Goal: Information Seeking & Learning: Learn about a topic

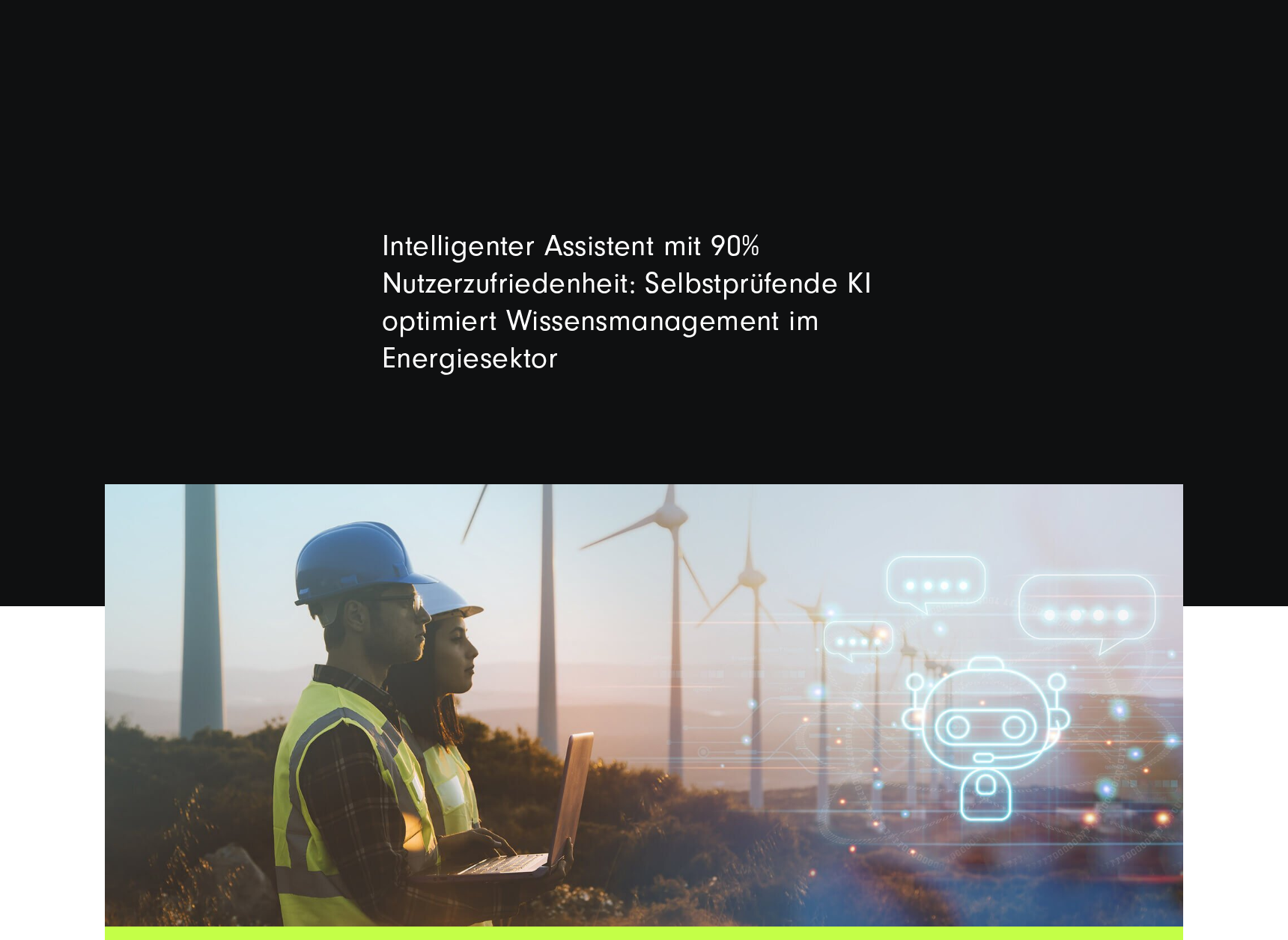
scroll to position [9, 0]
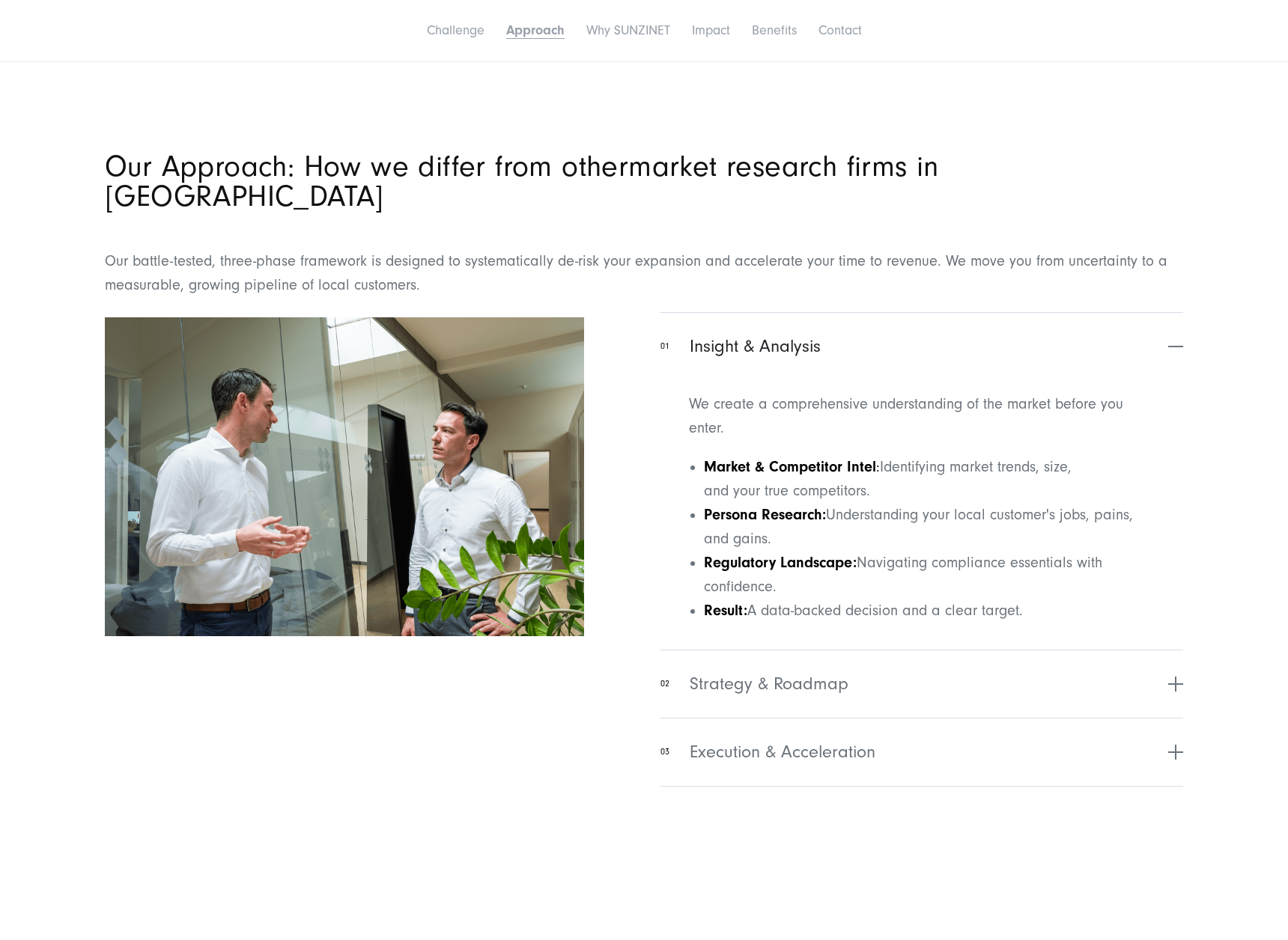
scroll to position [1531, 0]
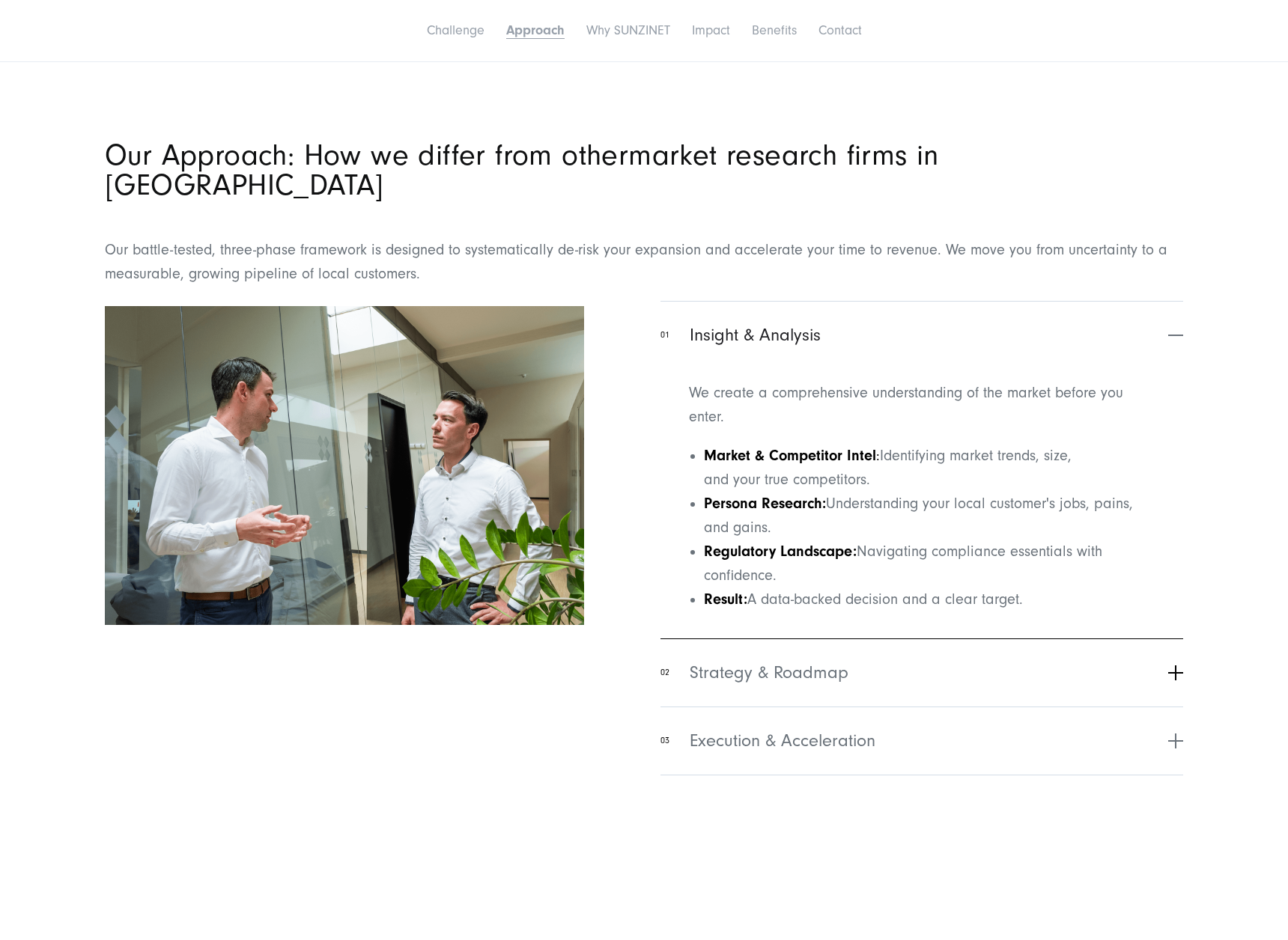
click at [852, 647] on button "02 Strategy & Roadmap" at bounding box center [921, 673] width 522 height 69
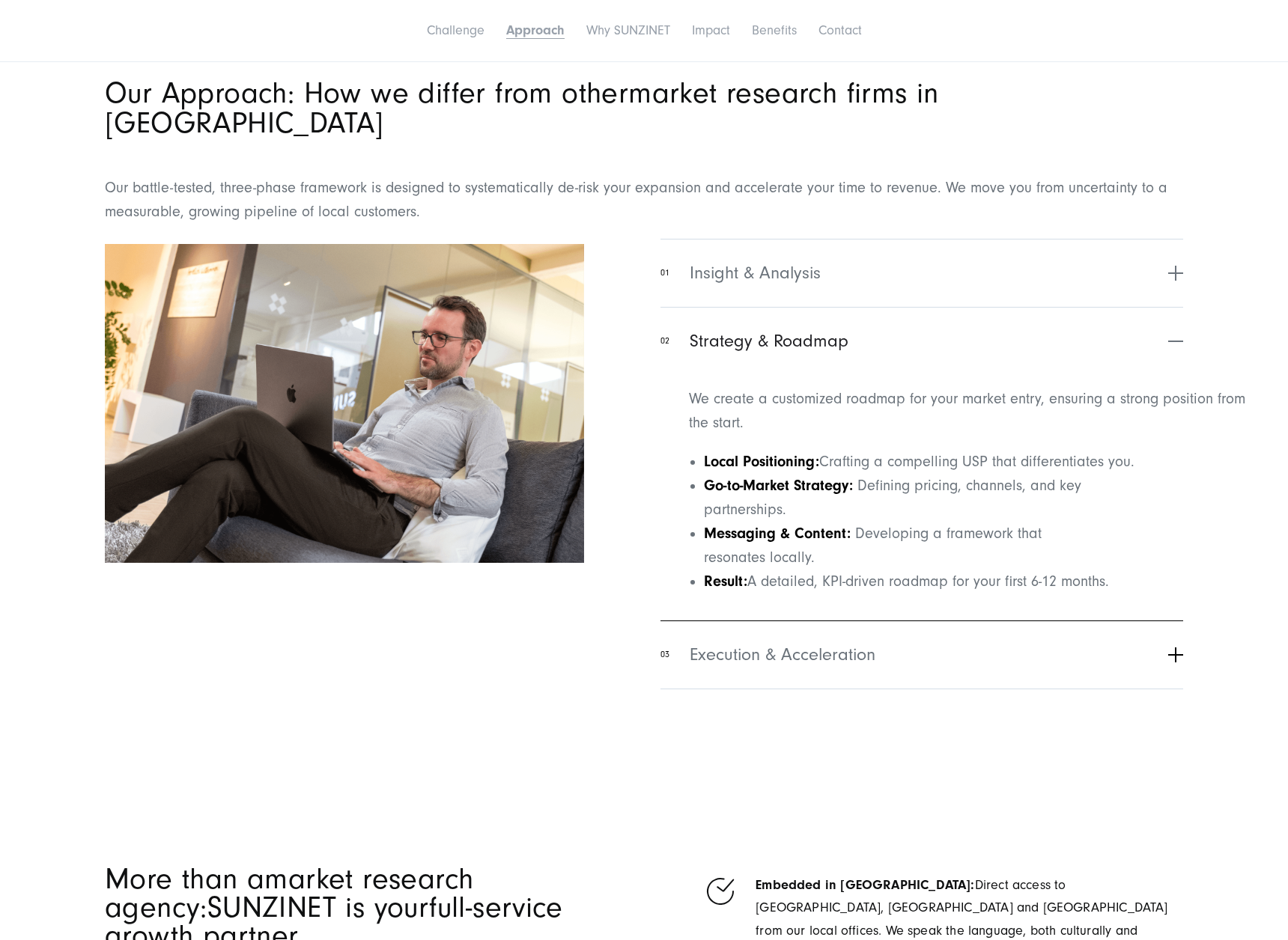
scroll to position [1597, 0]
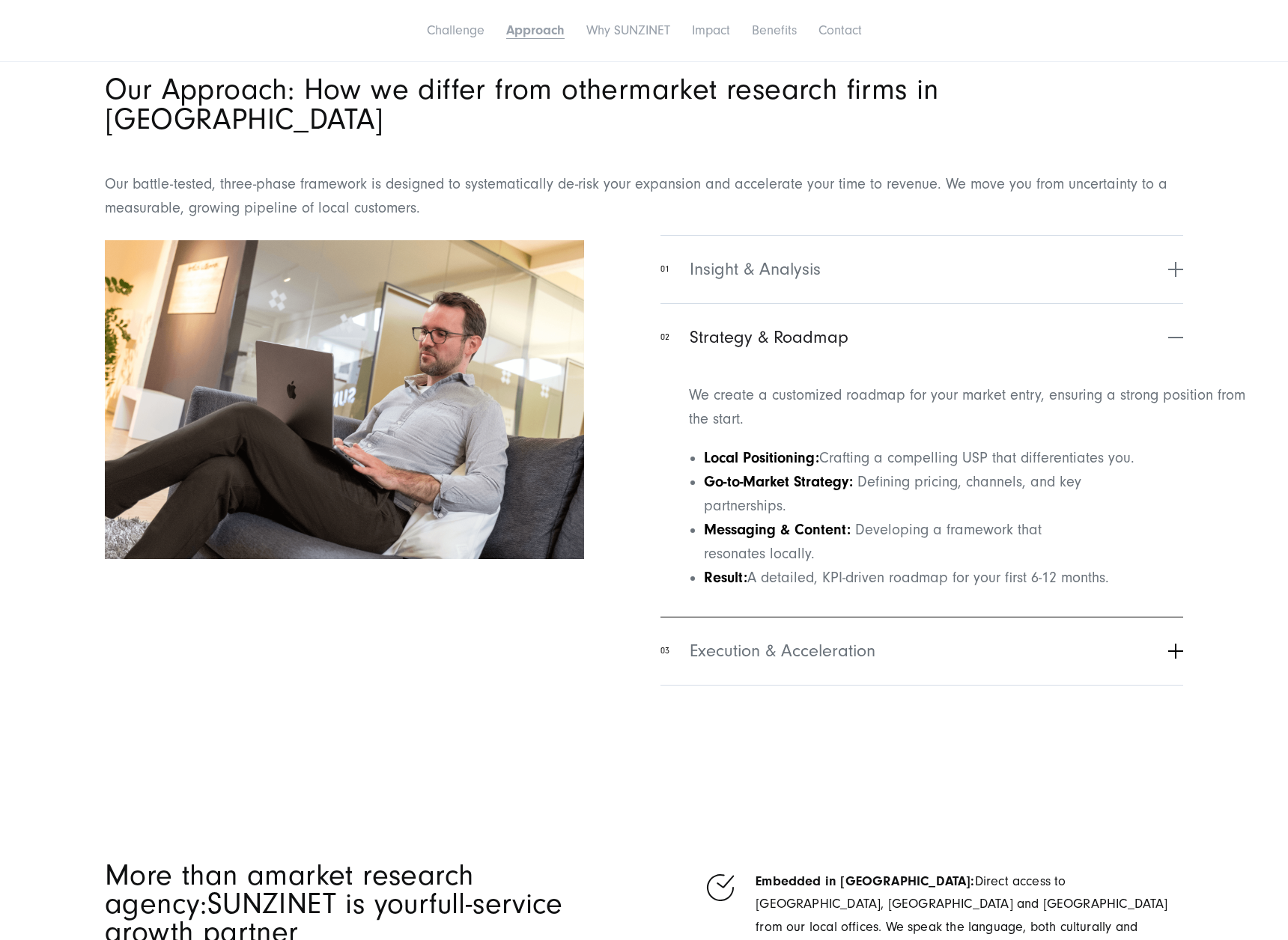
click at [859, 638] on span "Execution & Acceleration" at bounding box center [782, 651] width 186 height 27
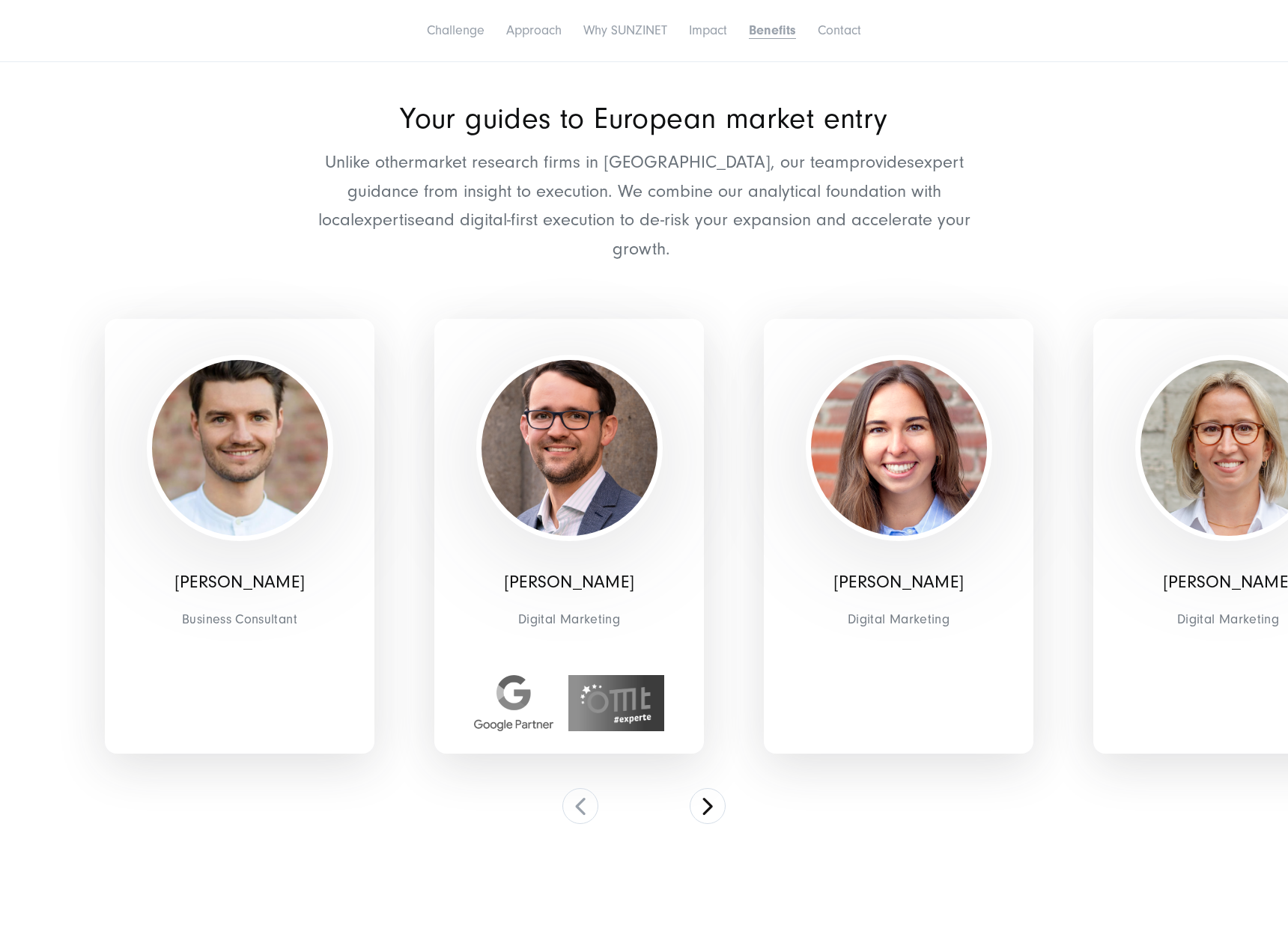
scroll to position [4856, 0]
click at [707, 788] on button at bounding box center [707, 806] width 36 height 36
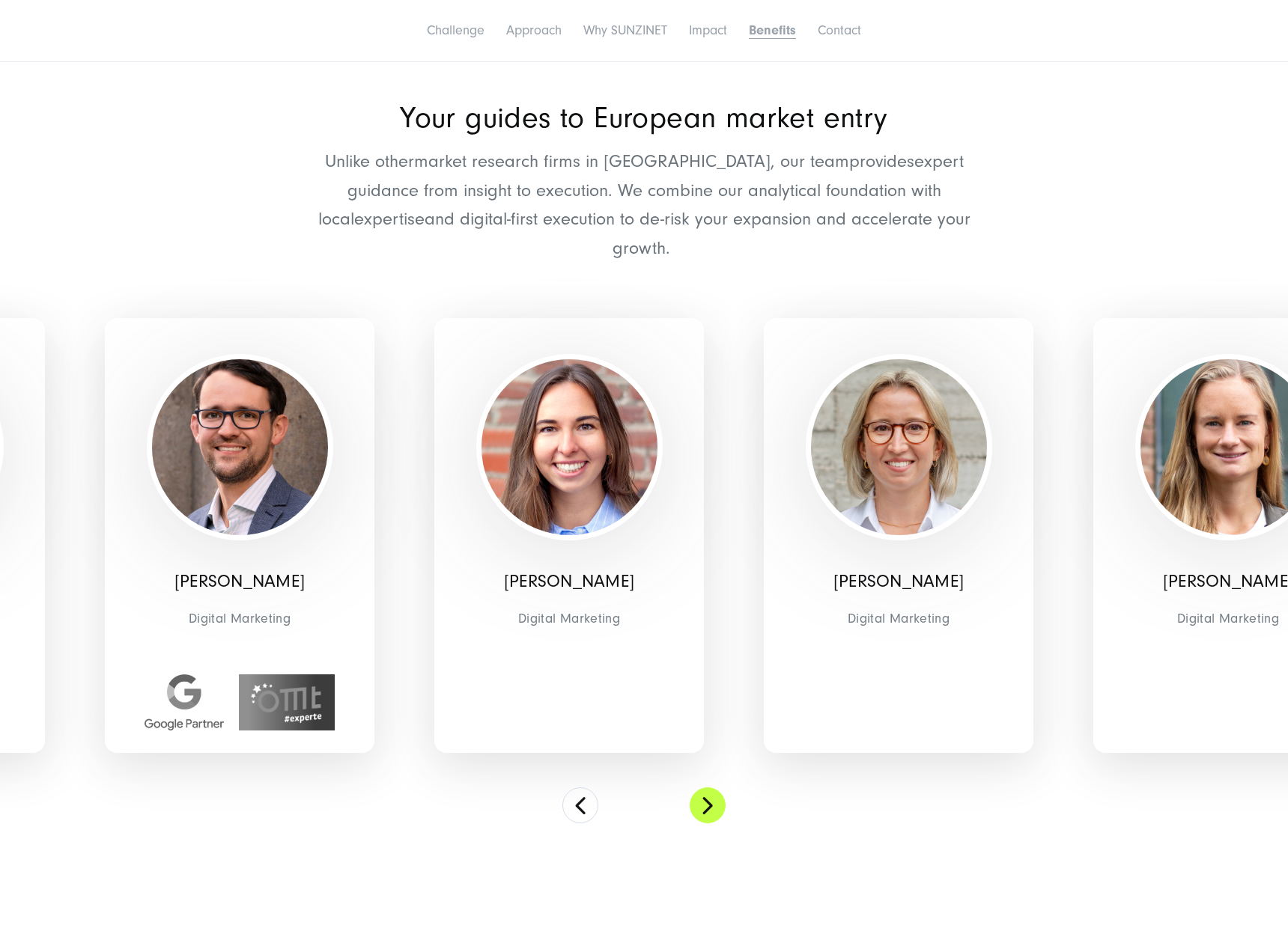
click at [707, 788] on button at bounding box center [707, 806] width 36 height 36
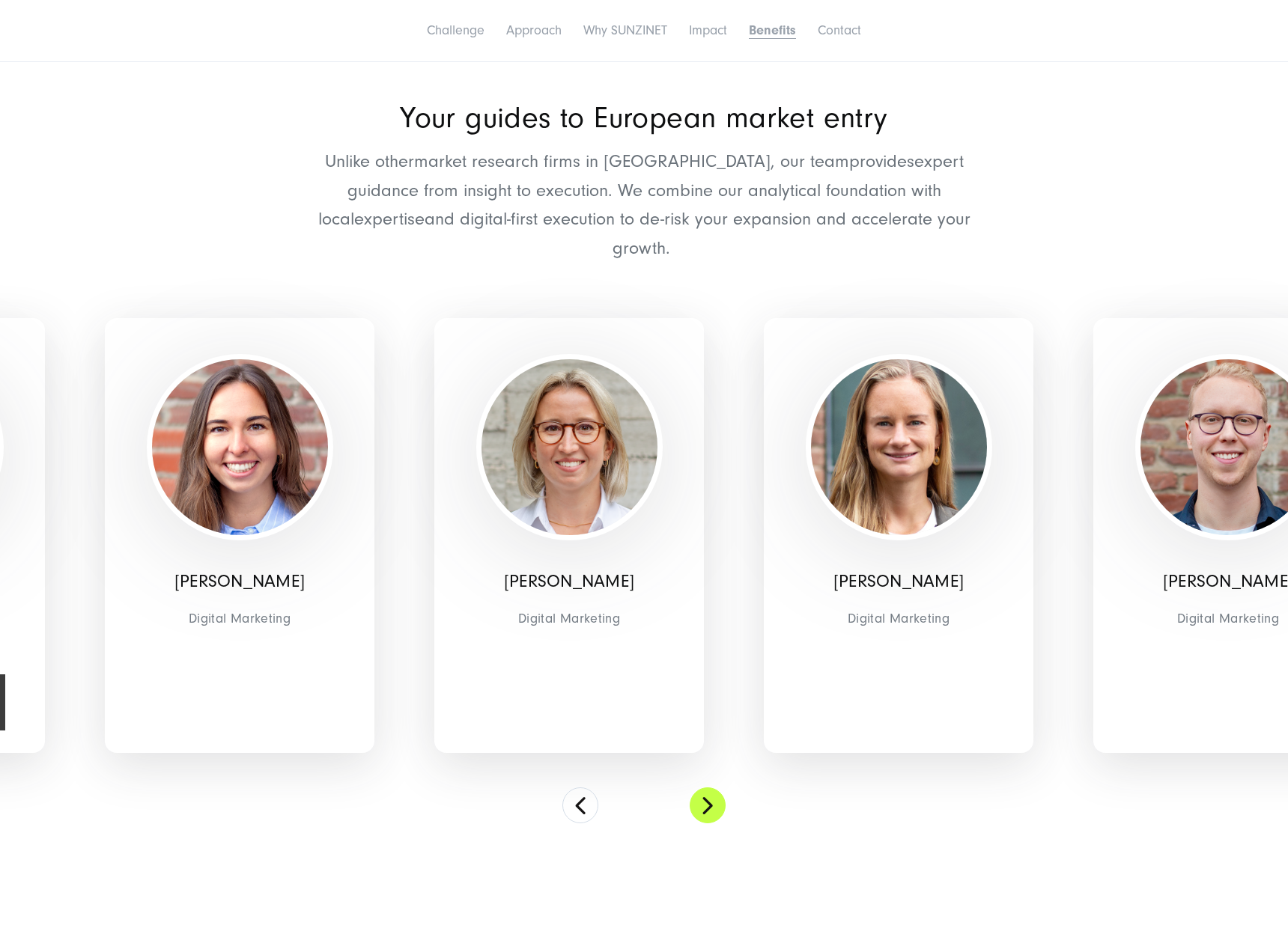
click at [707, 788] on button at bounding box center [707, 806] width 36 height 36
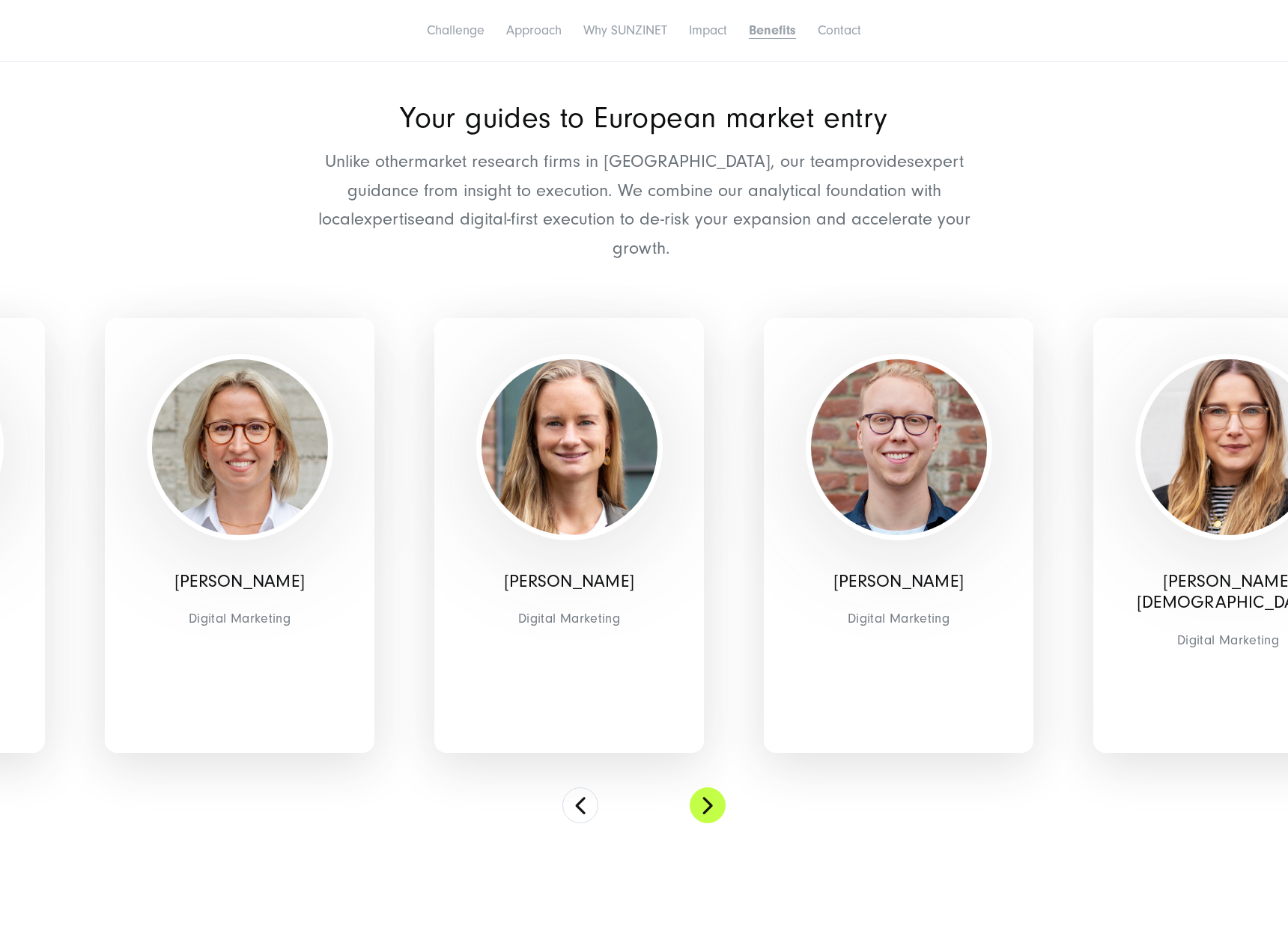
click at [707, 788] on button at bounding box center [707, 806] width 36 height 36
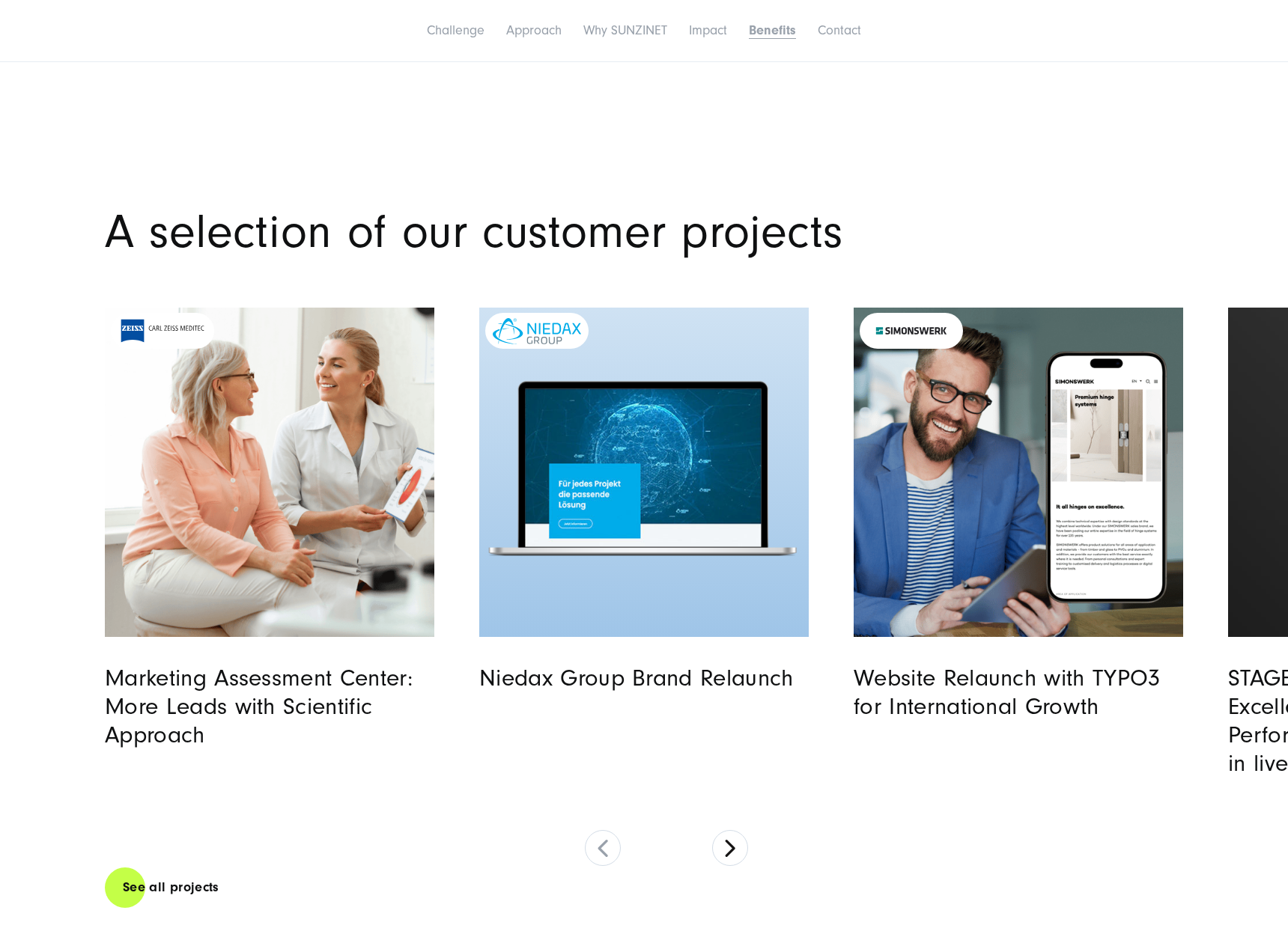
scroll to position [5624, 0]
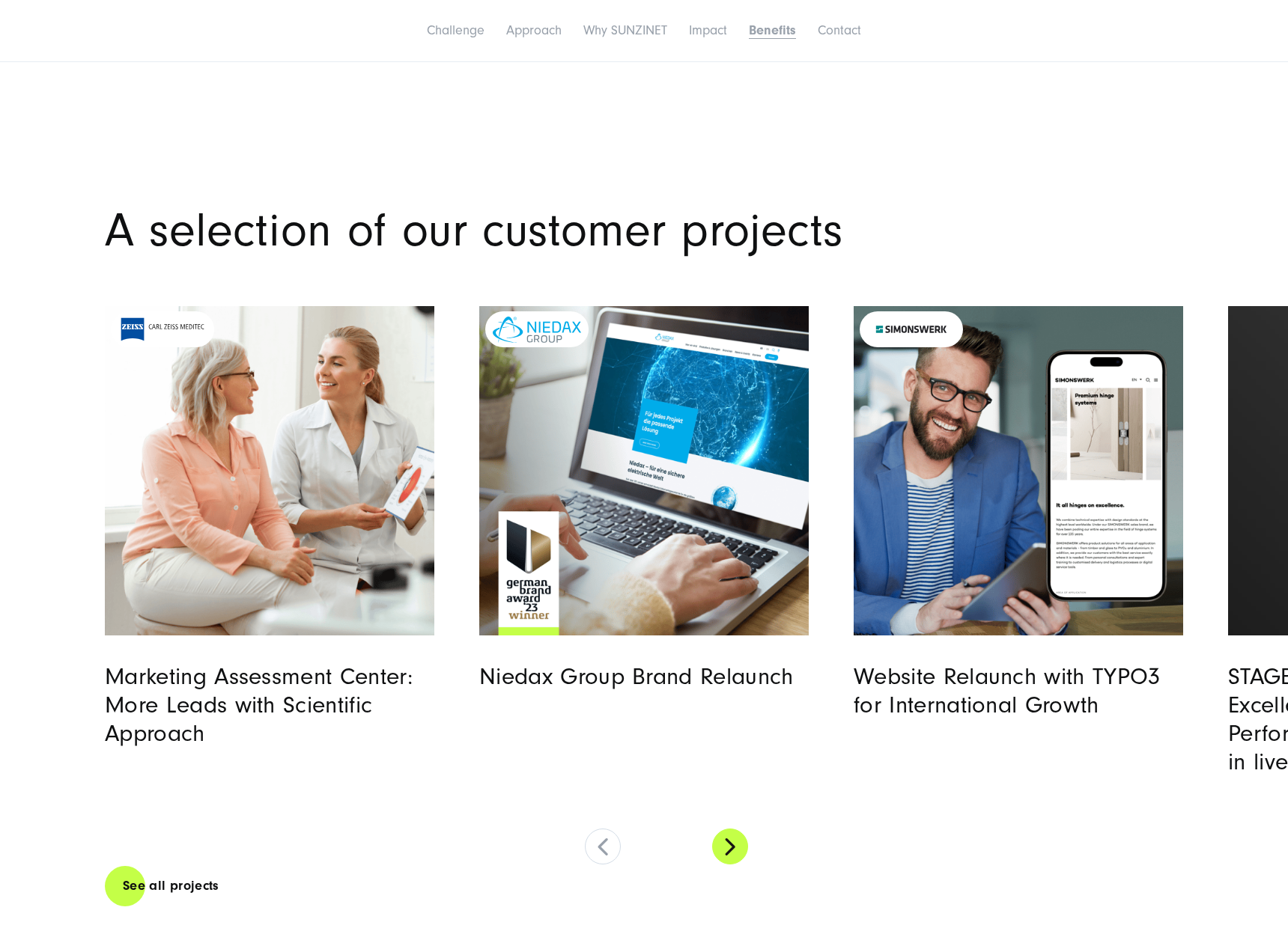
click at [719, 829] on button at bounding box center [730, 846] width 36 height 36
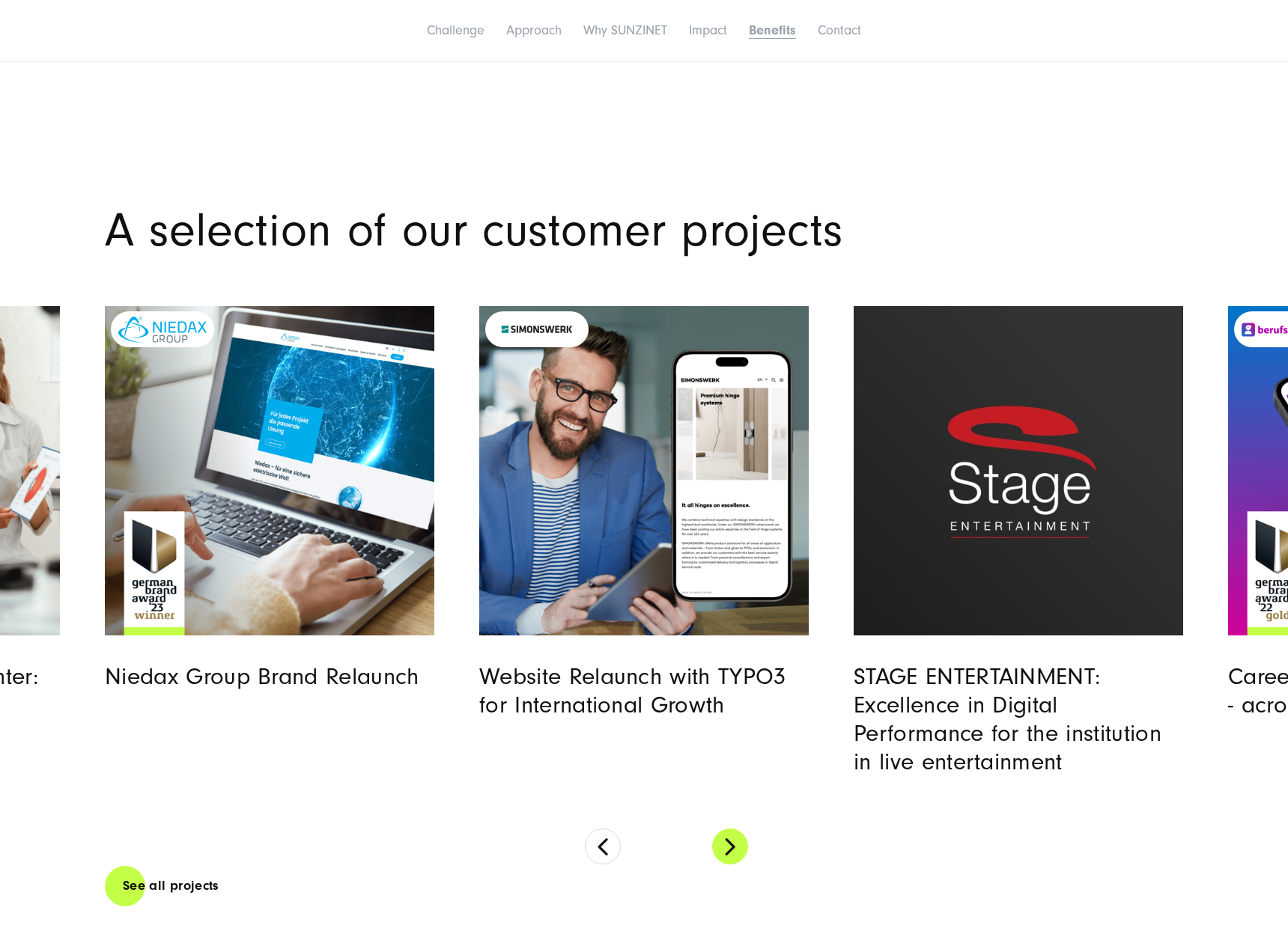
click at [719, 829] on button at bounding box center [730, 846] width 36 height 36
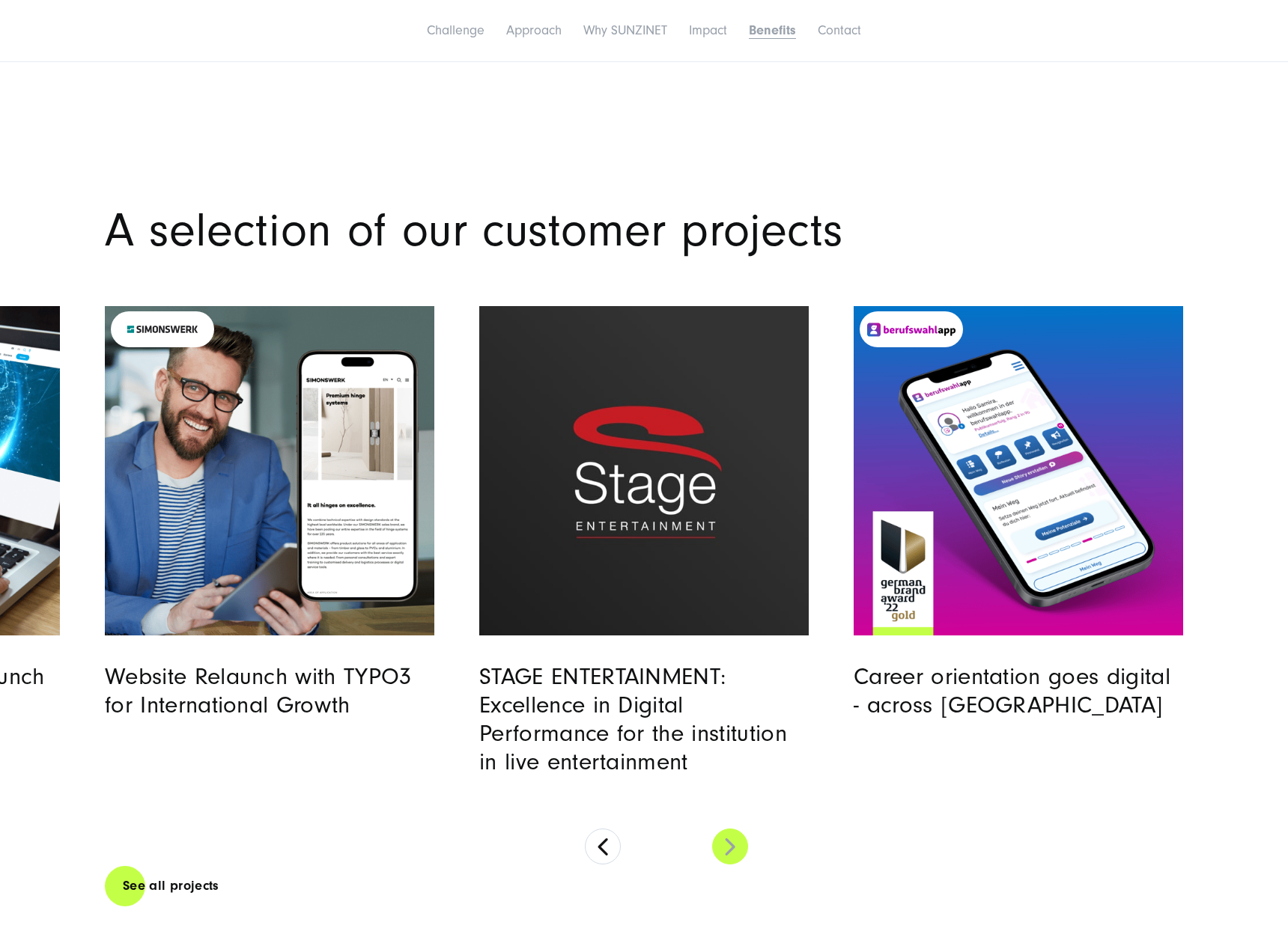
click at [719, 829] on button at bounding box center [730, 846] width 36 height 36
click at [719, 829] on button at bounding box center [730, 846] width 36 height 36
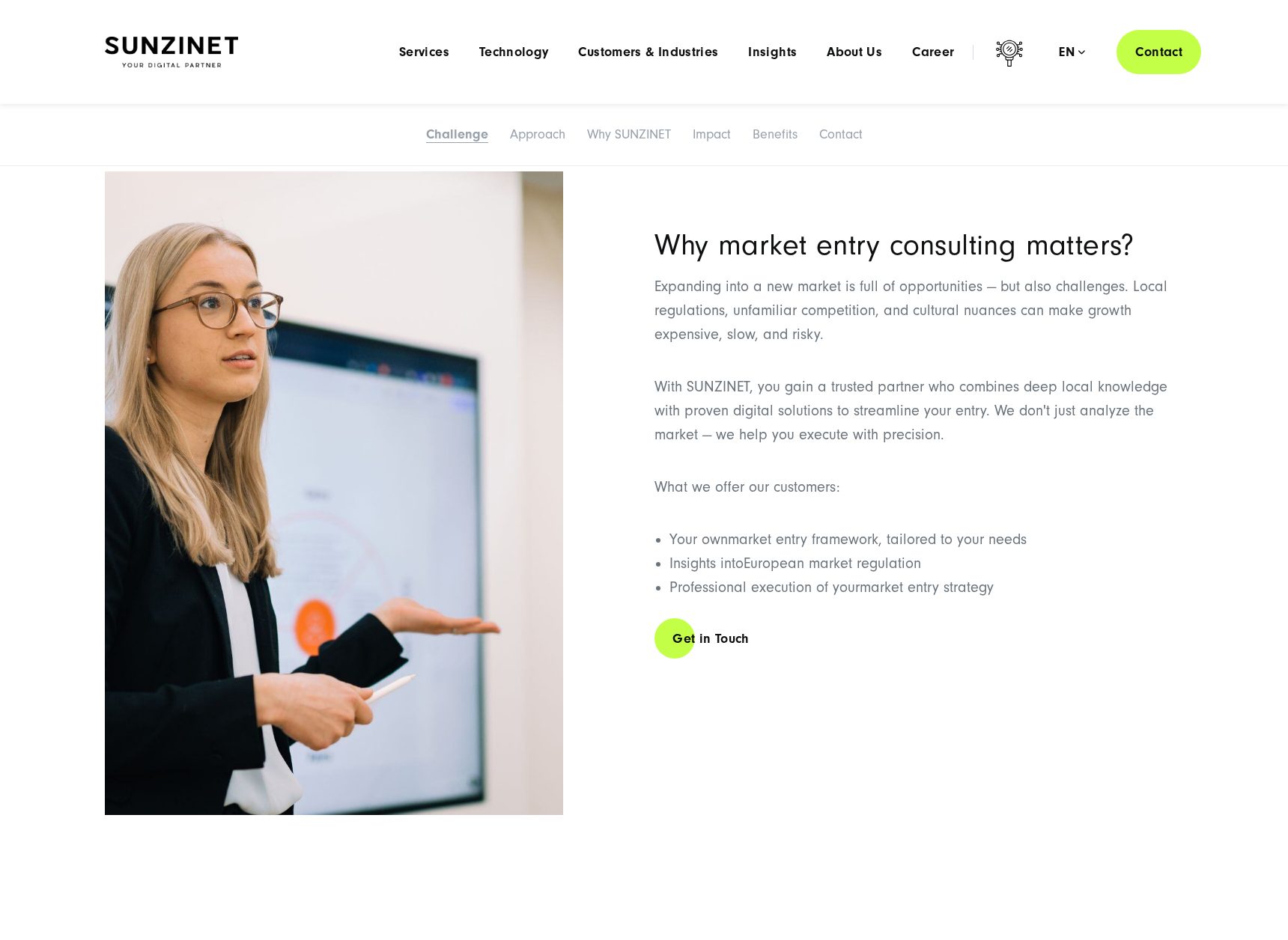
scroll to position [0, 0]
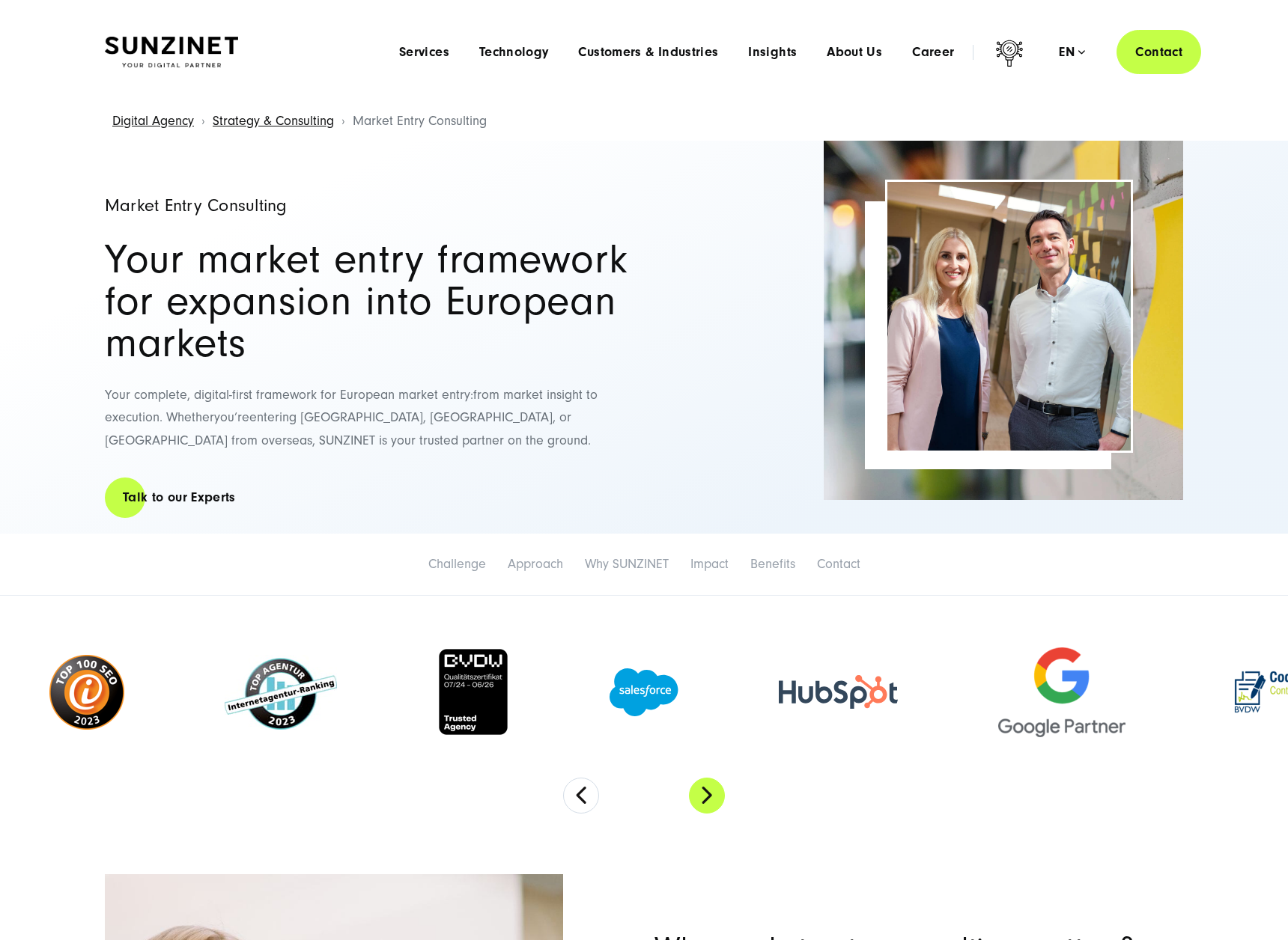
click at [706, 790] on button "Next" at bounding box center [707, 796] width 36 height 36
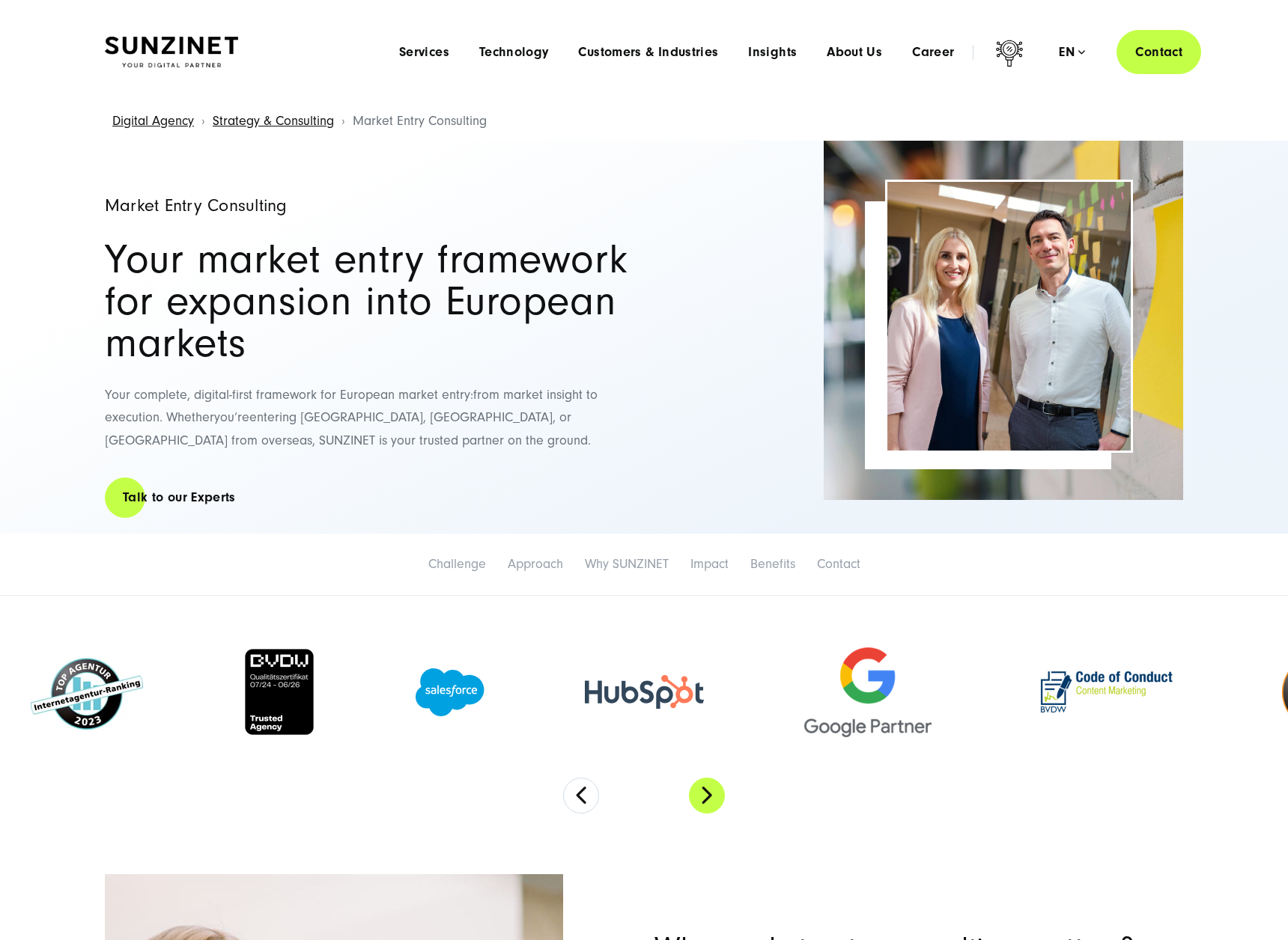
click at [705, 793] on button "Next" at bounding box center [707, 796] width 36 height 36
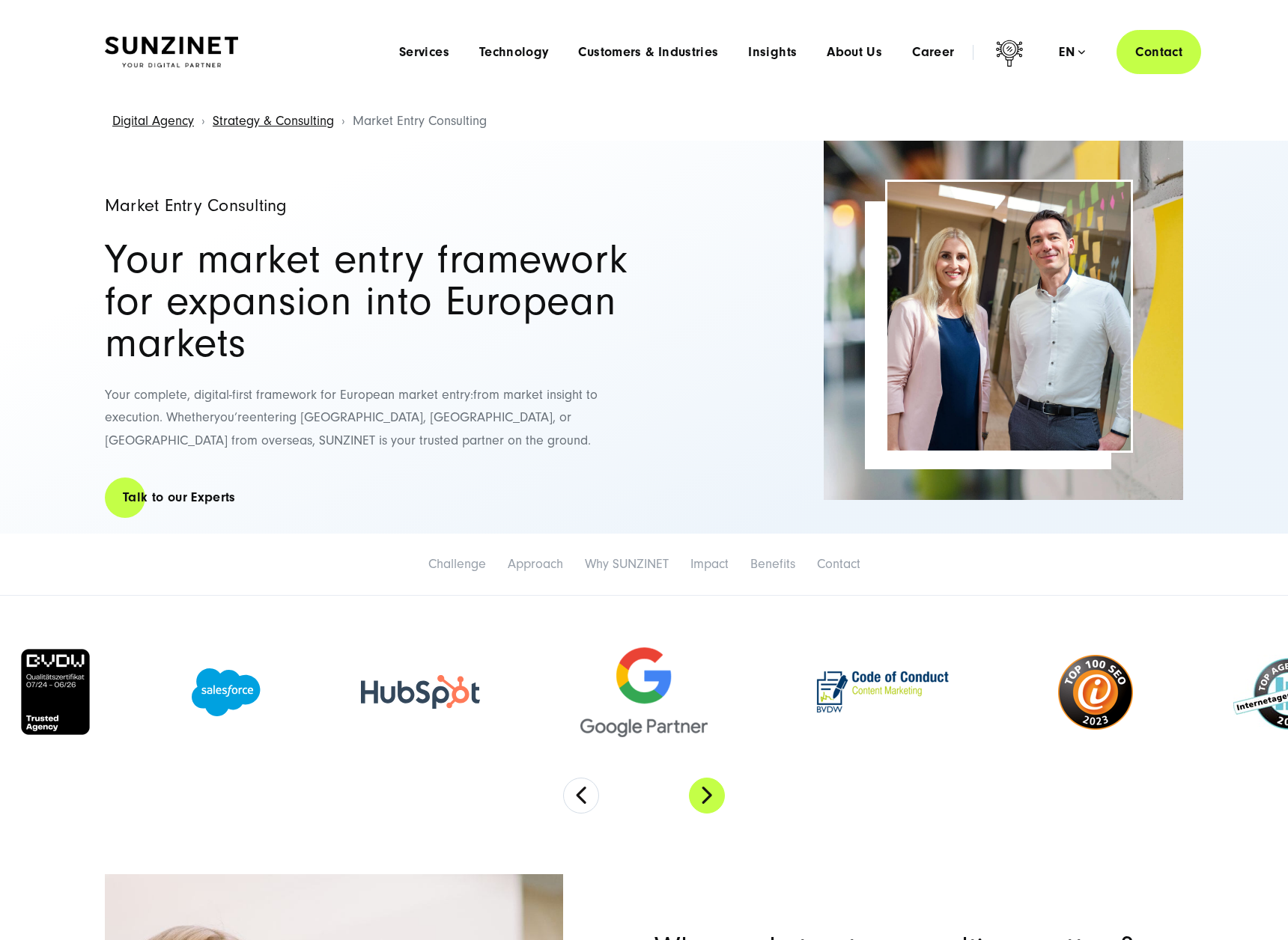
click at [705, 793] on button "Next" at bounding box center [707, 796] width 36 height 36
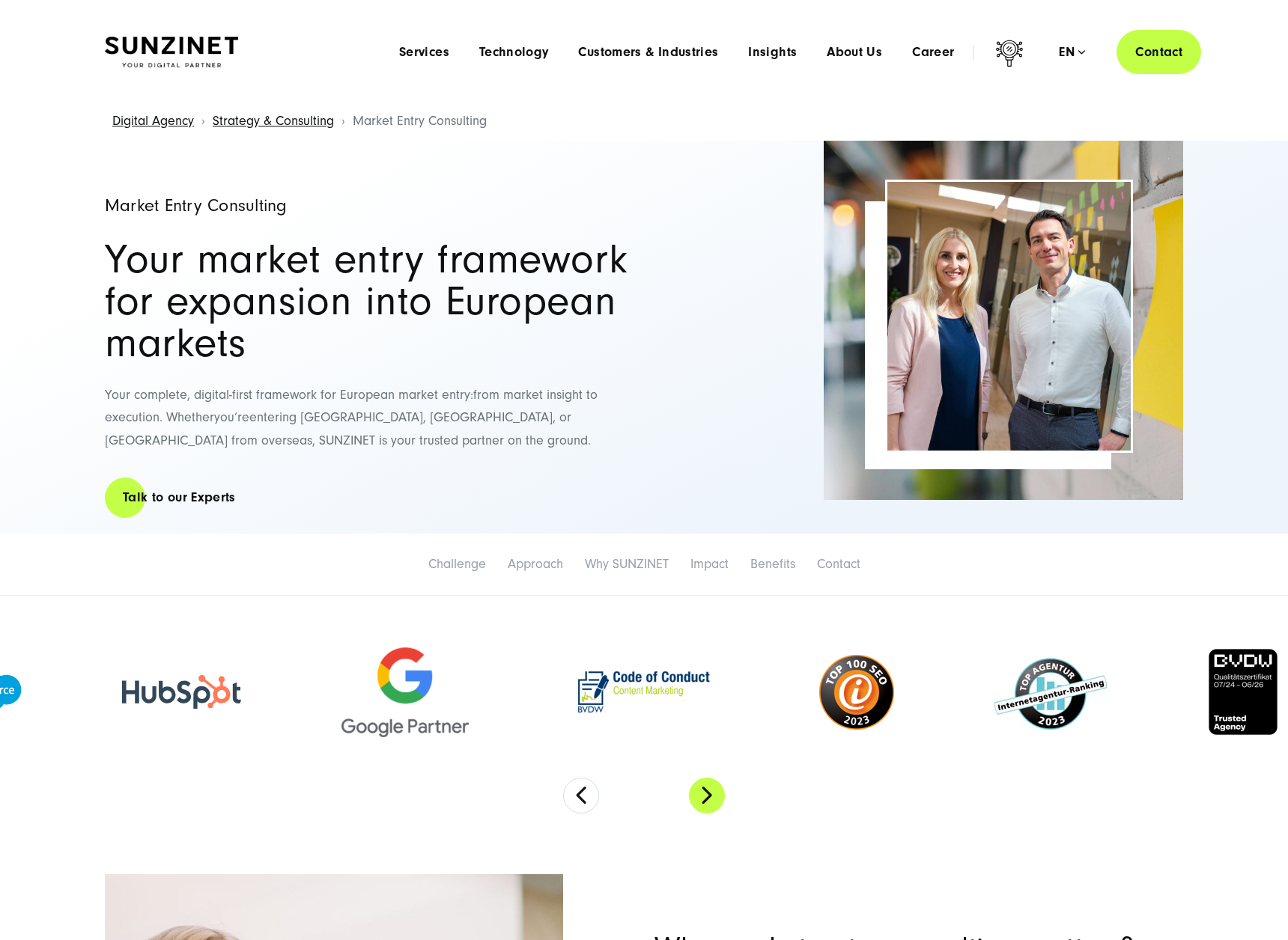
click at [705, 793] on button "Next" at bounding box center [707, 796] width 36 height 36
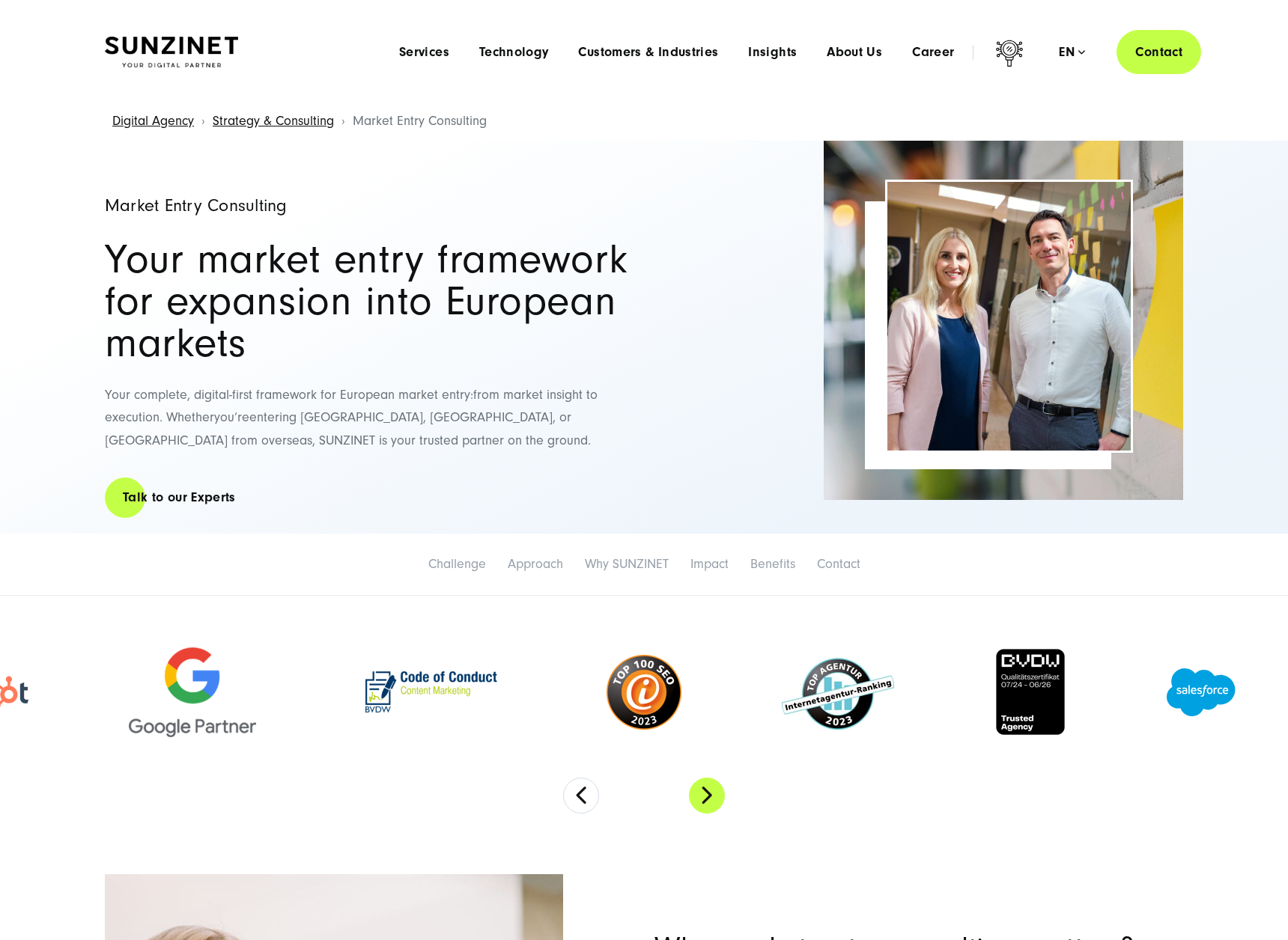
click at [705, 793] on button "Next" at bounding box center [707, 796] width 36 height 36
click at [706, 793] on button "Next" at bounding box center [707, 796] width 36 height 36
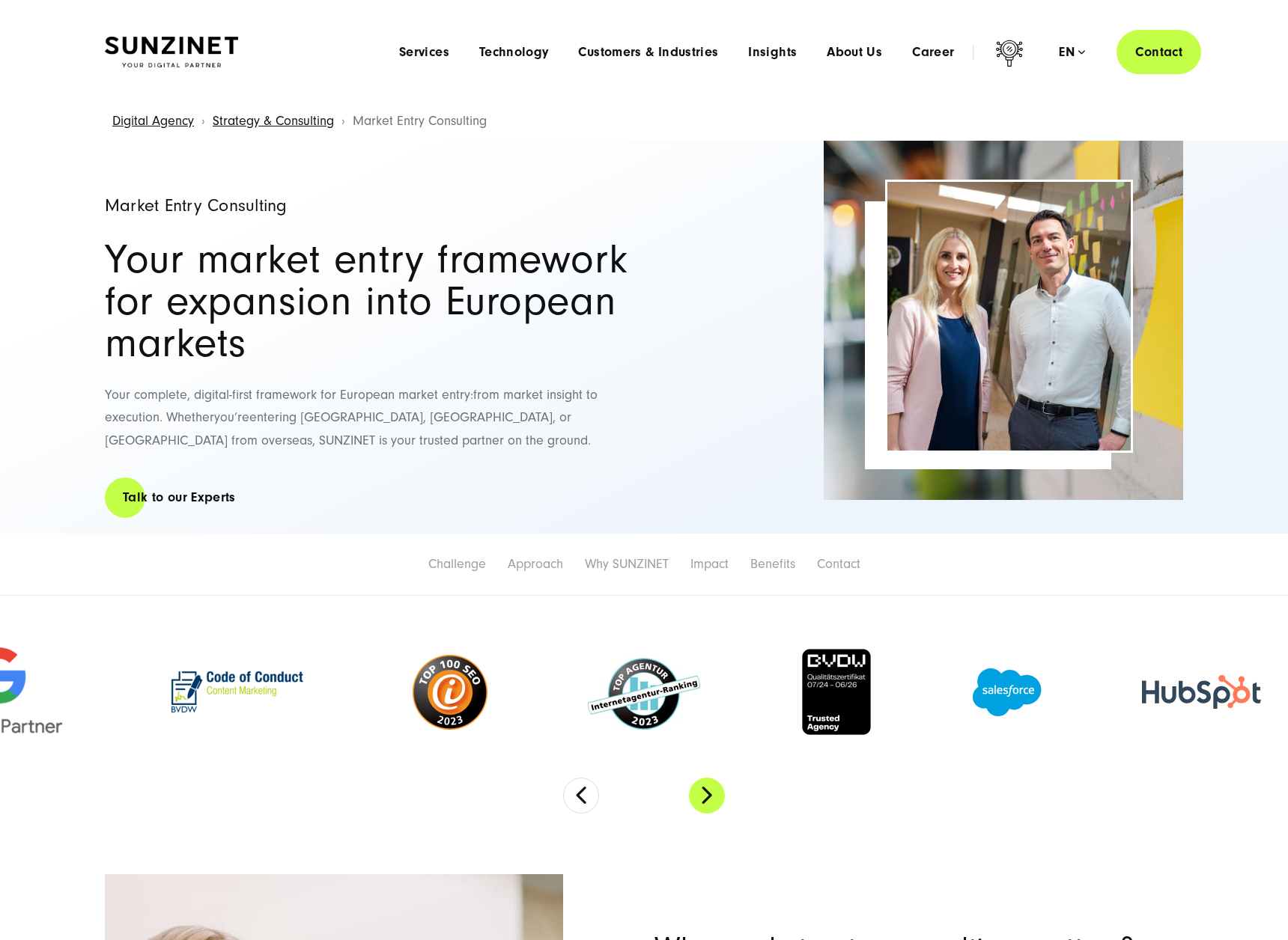
click at [706, 793] on button "Next" at bounding box center [707, 796] width 36 height 36
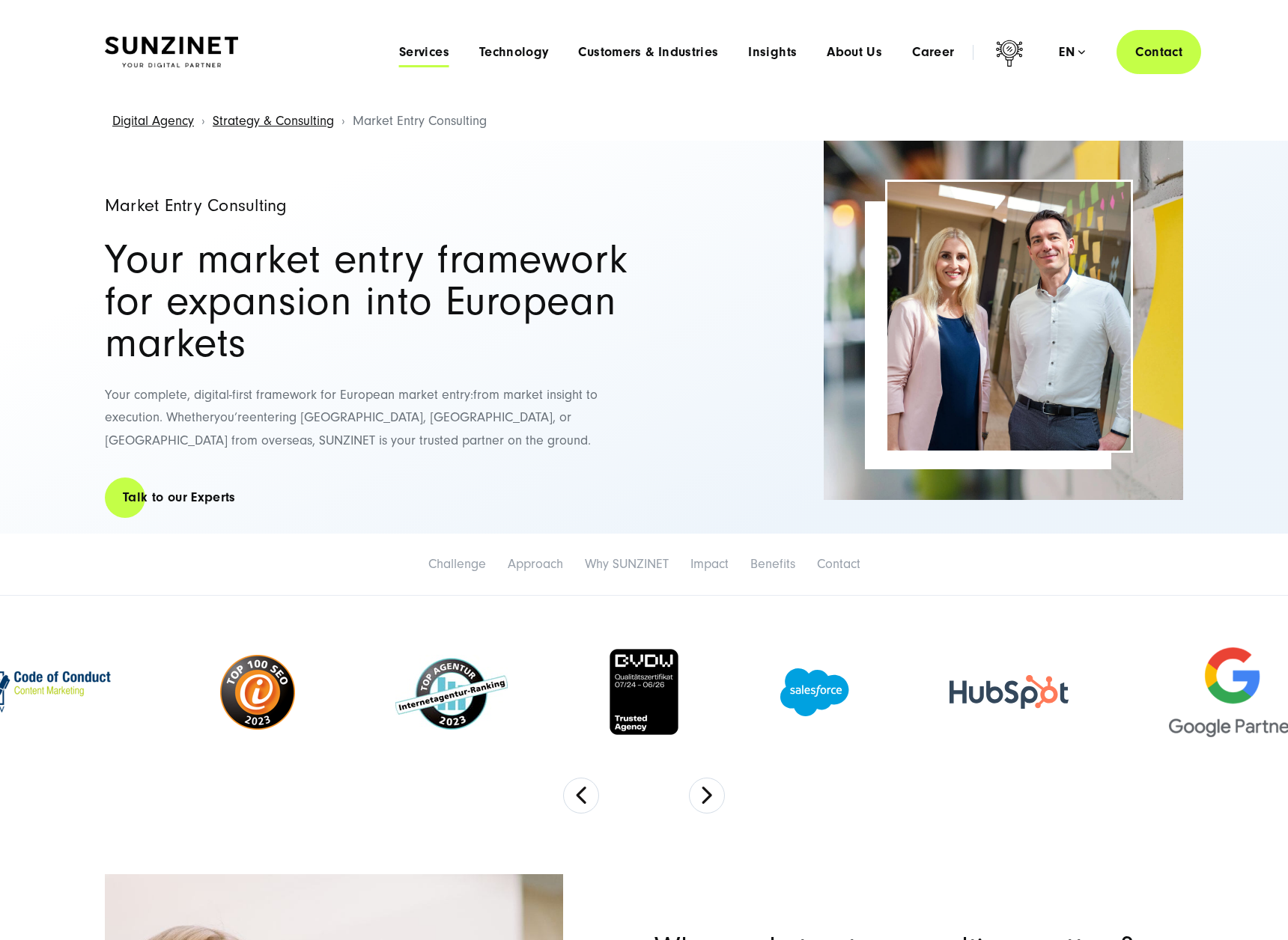
click at [427, 50] on span "Services" at bounding box center [424, 53] width 50 height 15
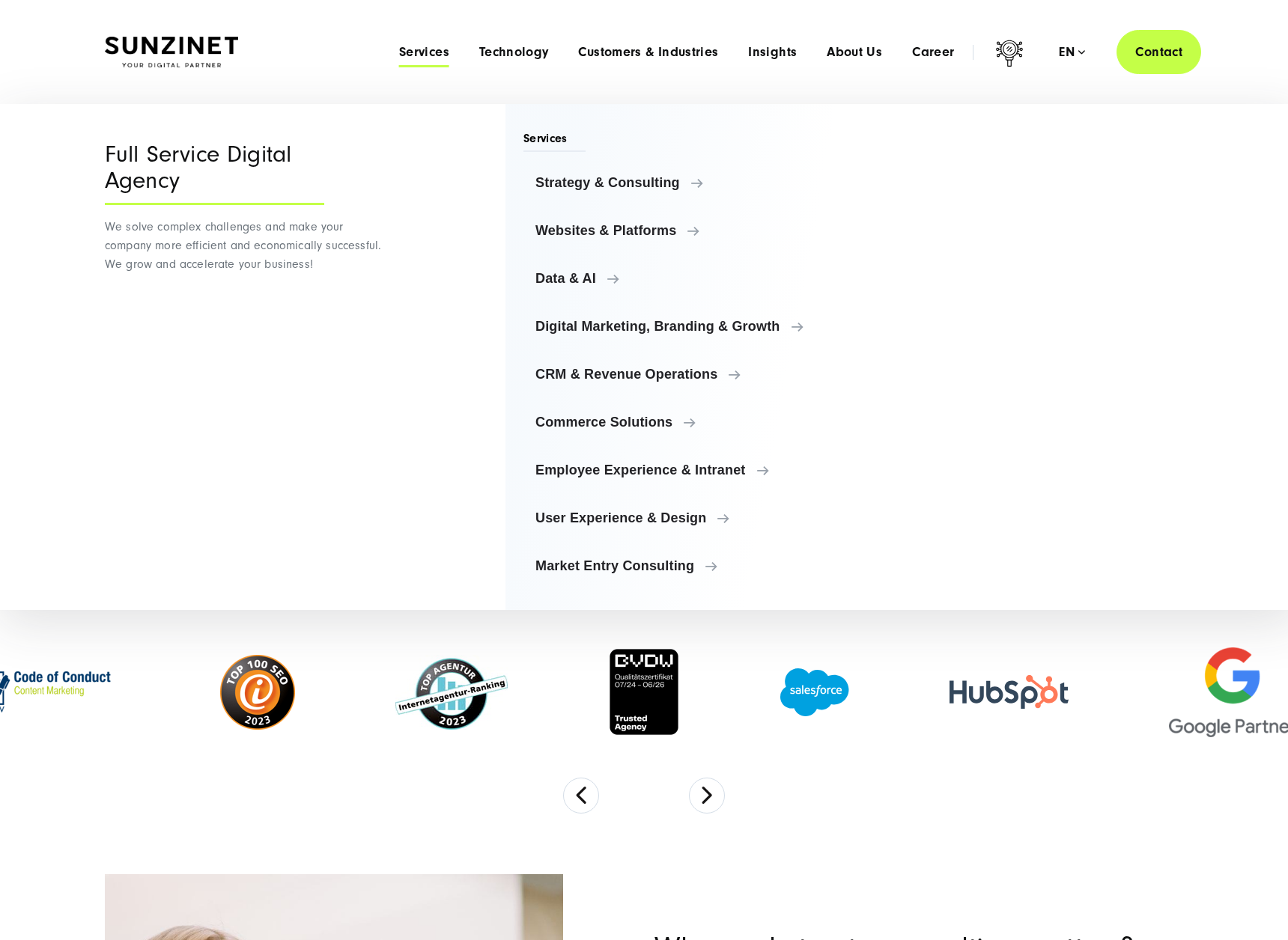
click at [427, 50] on span "Services" at bounding box center [424, 53] width 50 height 15
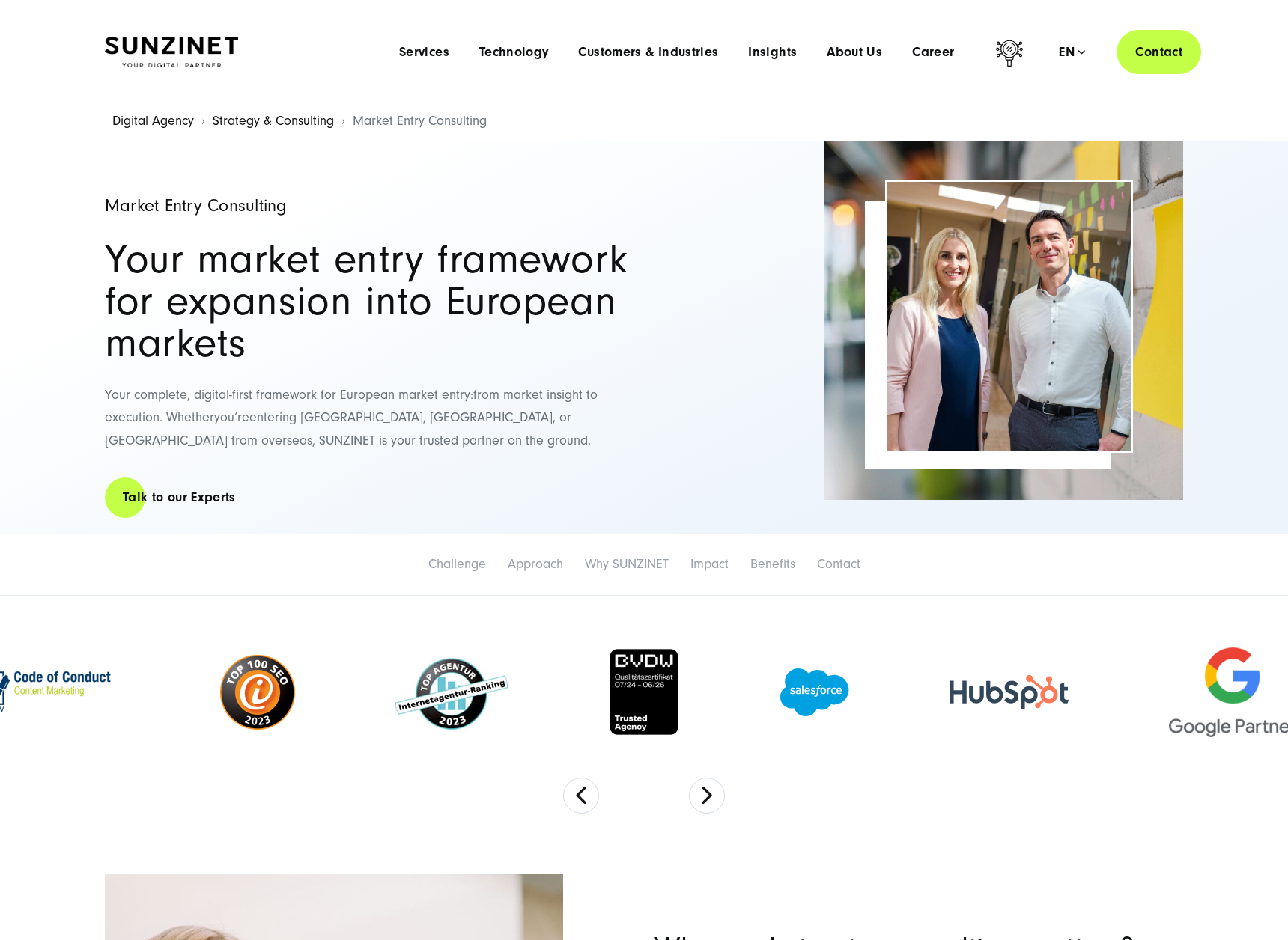
click at [166, 174] on div "Market Entry Consulting Your market entry framework for expansion into European…" at bounding box center [367, 337] width 524 height 394
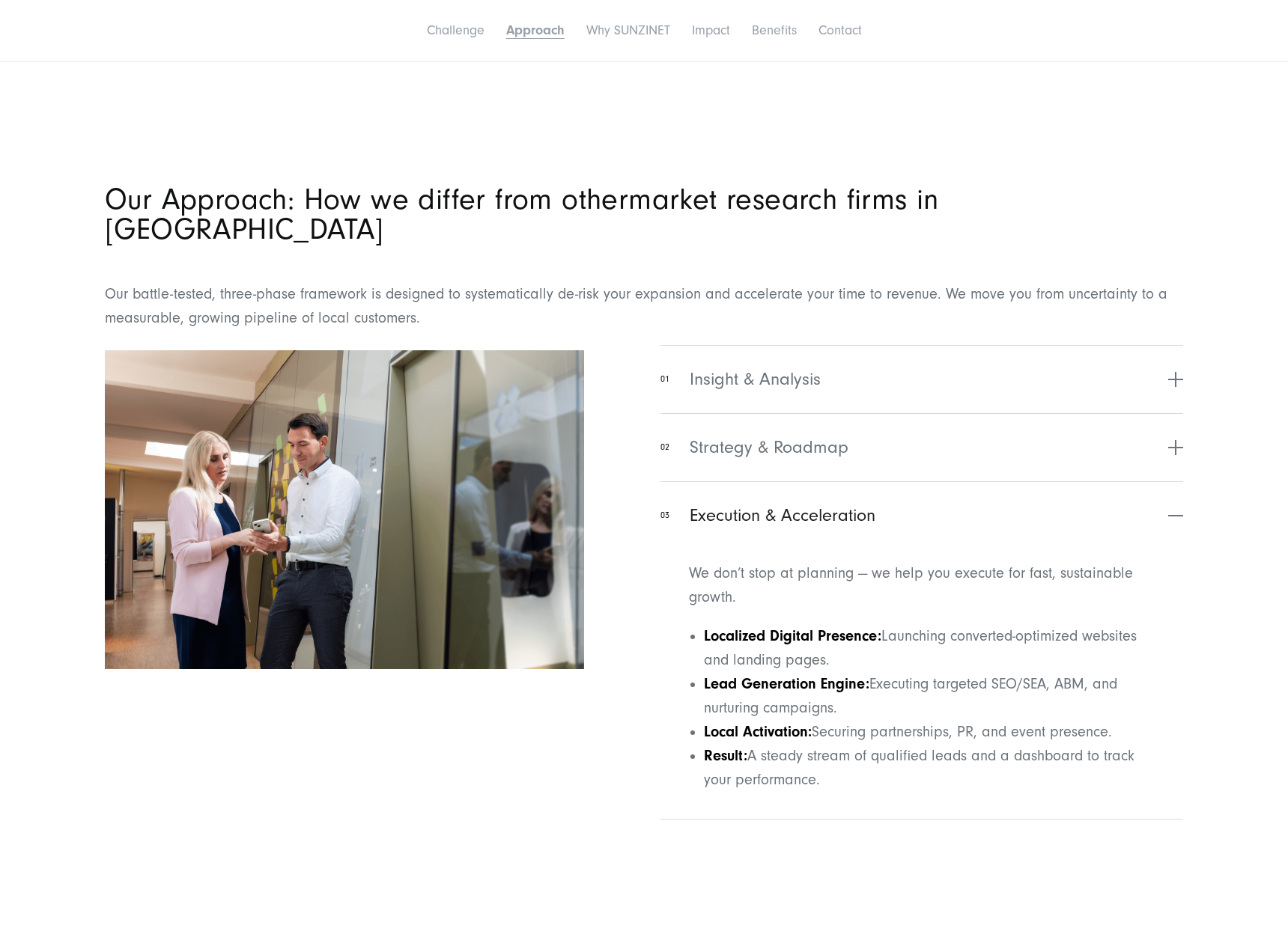
scroll to position [1566, 0]
